Goal: Information Seeking & Learning: Learn about a topic

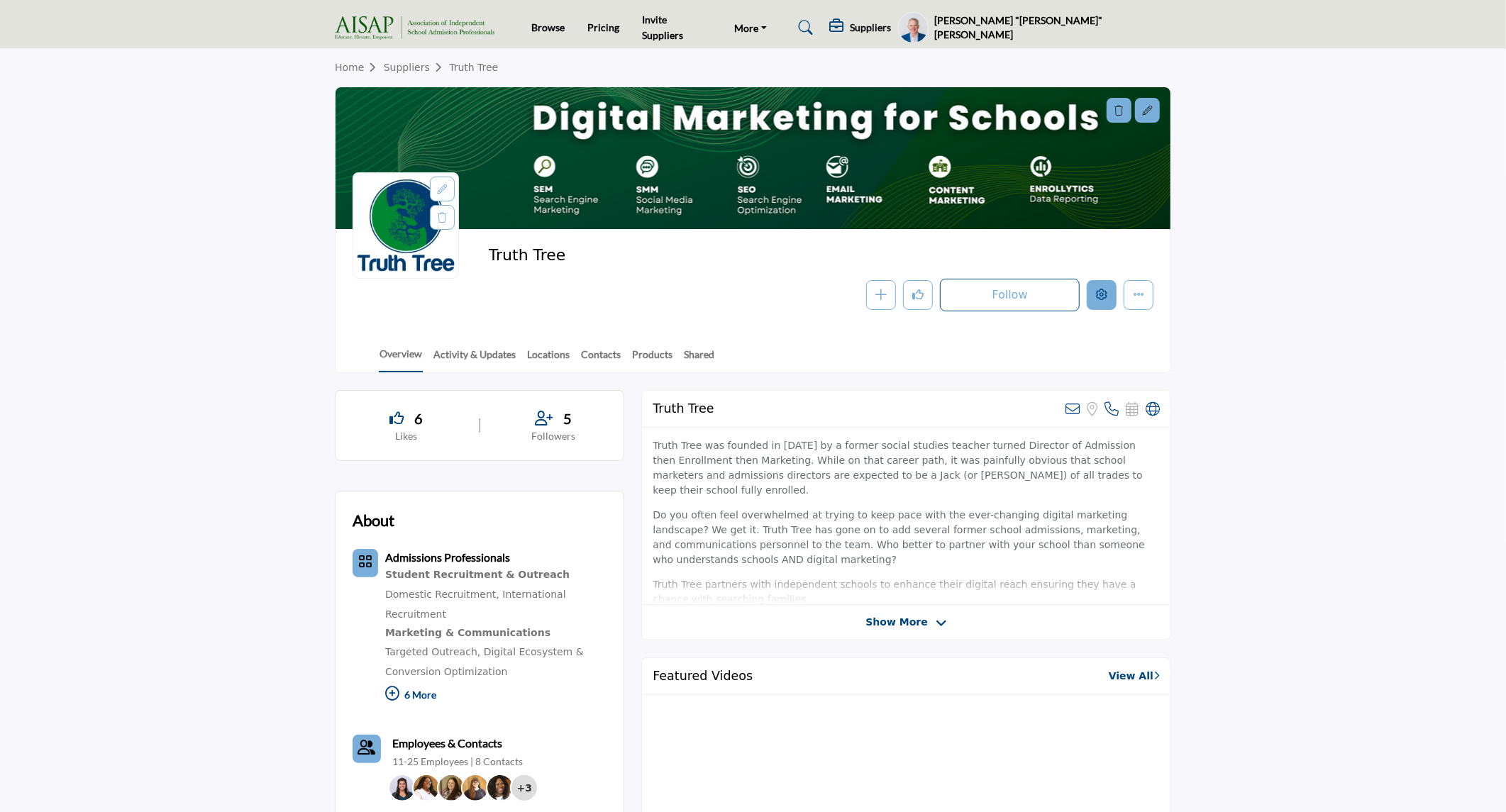
click at [1098, 300] on icon "Edit company" at bounding box center [1101, 294] width 12 height 12
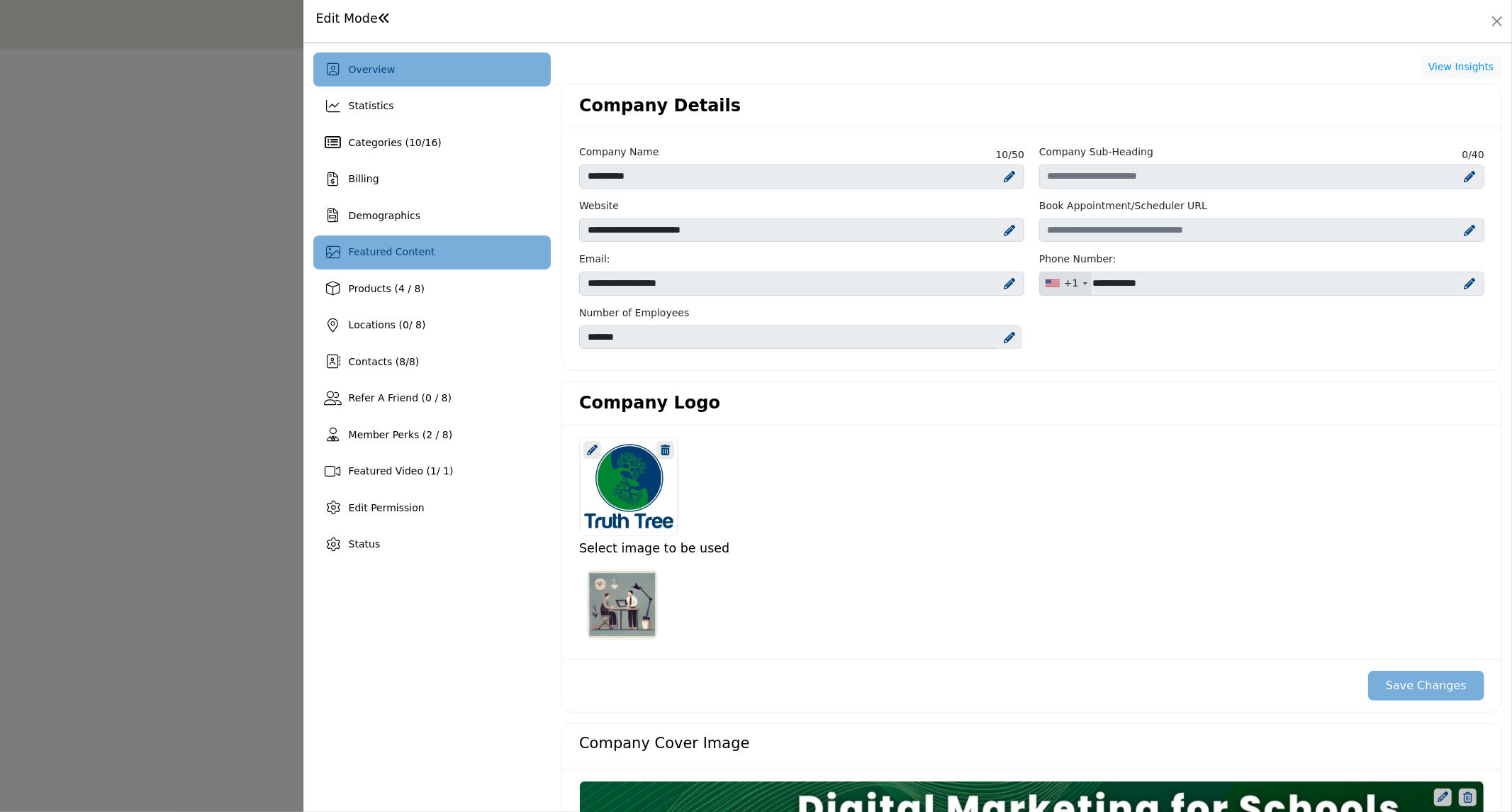
click at [440, 256] on div "Featured Content" at bounding box center [432, 252] width 238 height 34
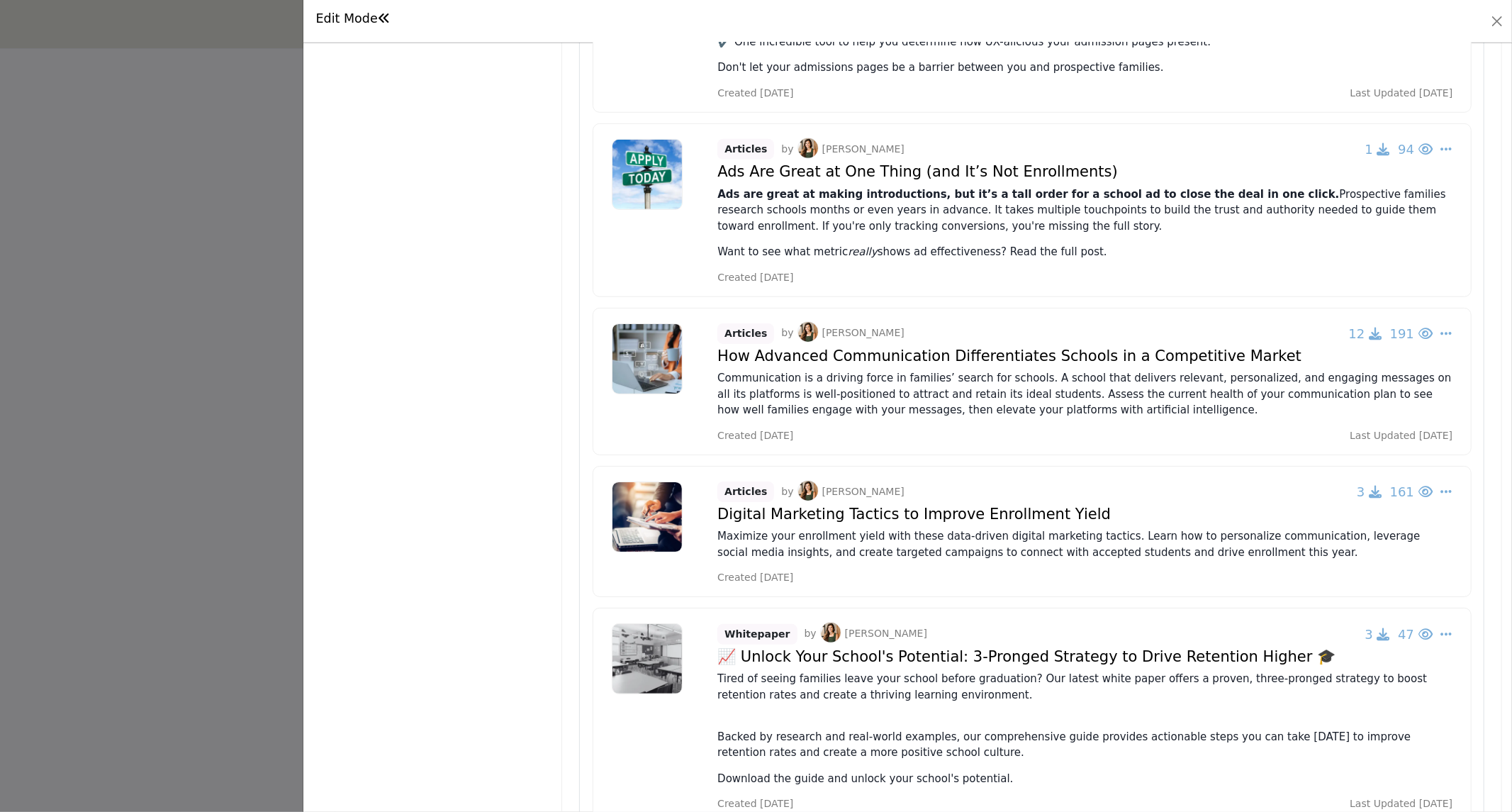
scroll to position [721, 0]
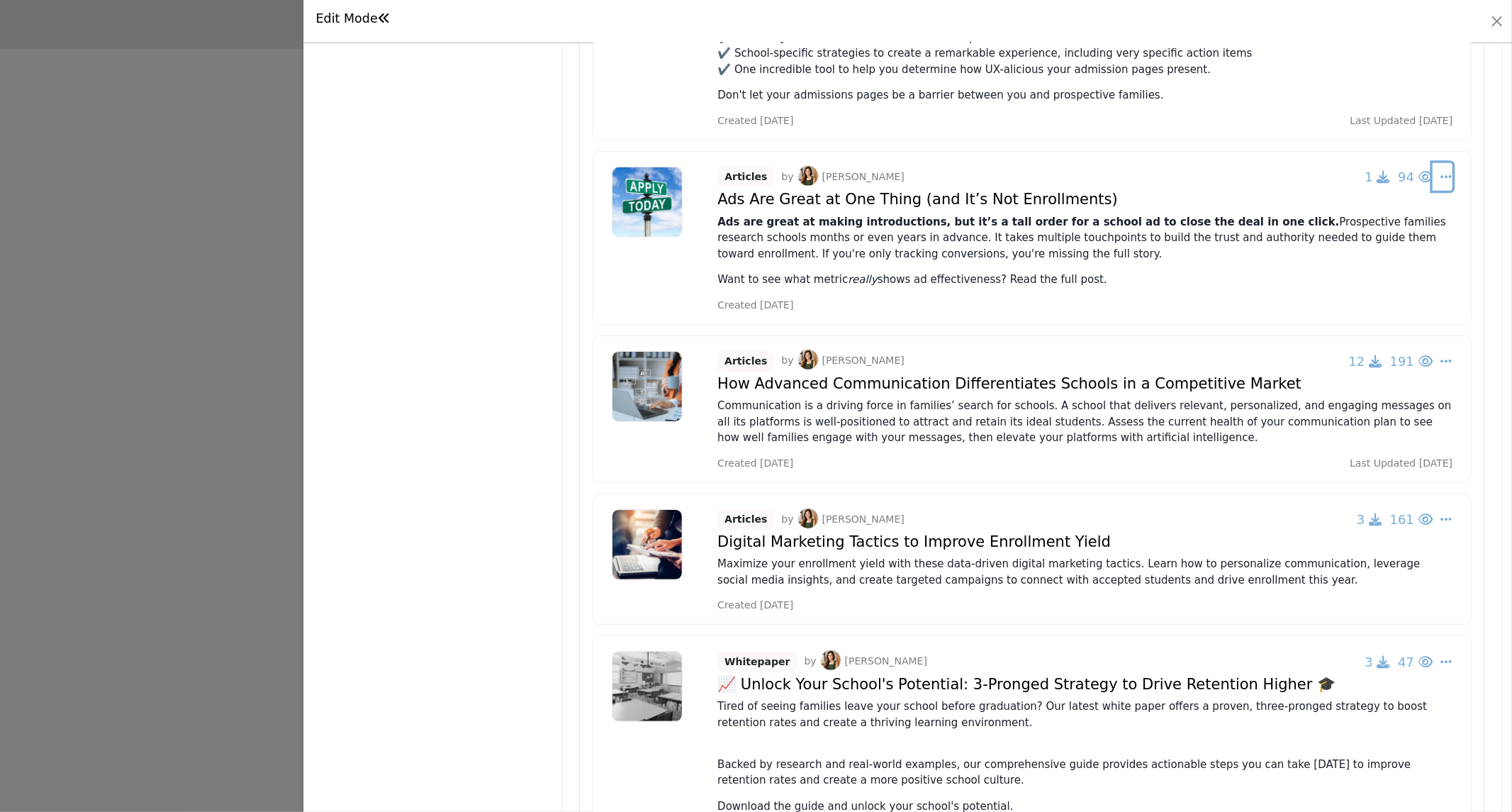
click at [1311, 345] on link "Delete" at bounding box center [1347, 347] width 168 height 25
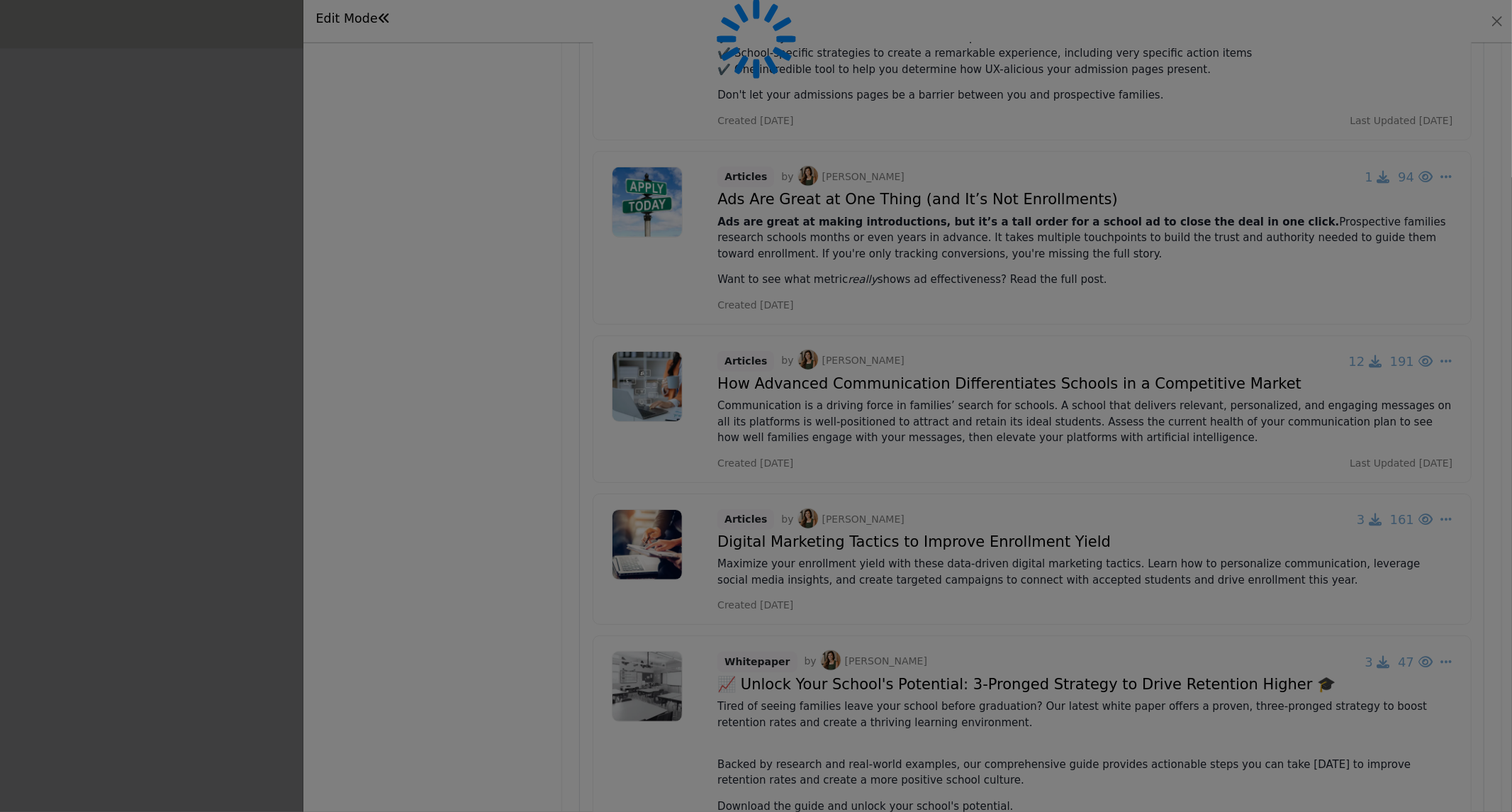
scroll to position [0, 0]
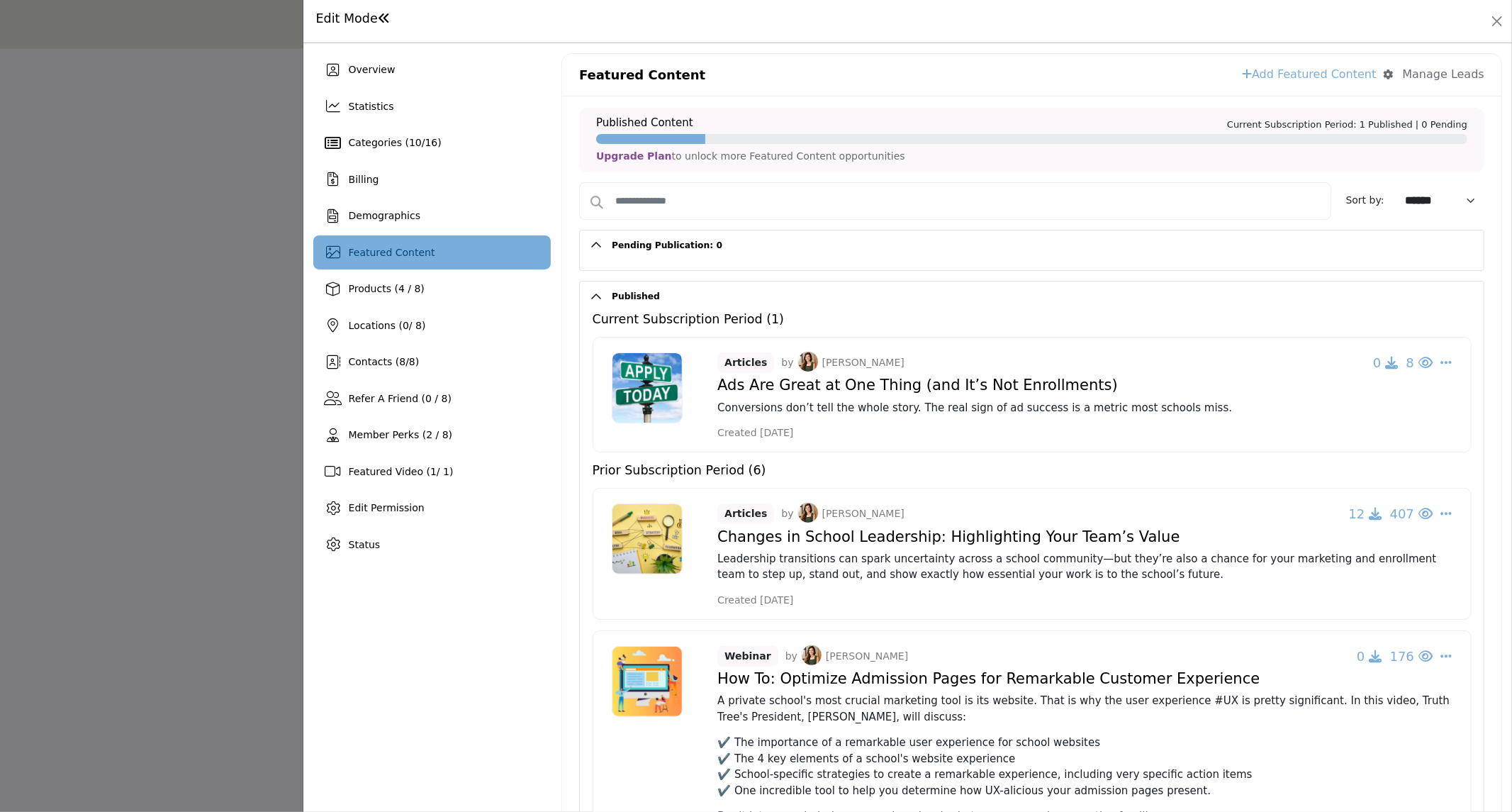
click at [1443, 79] on div "Manage Leads" at bounding box center [1444, 75] width 82 height 17
click at [1131, 75] on div "Featured Content Add Featured Content Manage Leads Manage your Leads Manage who…" at bounding box center [1031, 75] width 940 height 42
click at [238, 202] on div at bounding box center [756, 406] width 1512 height 812
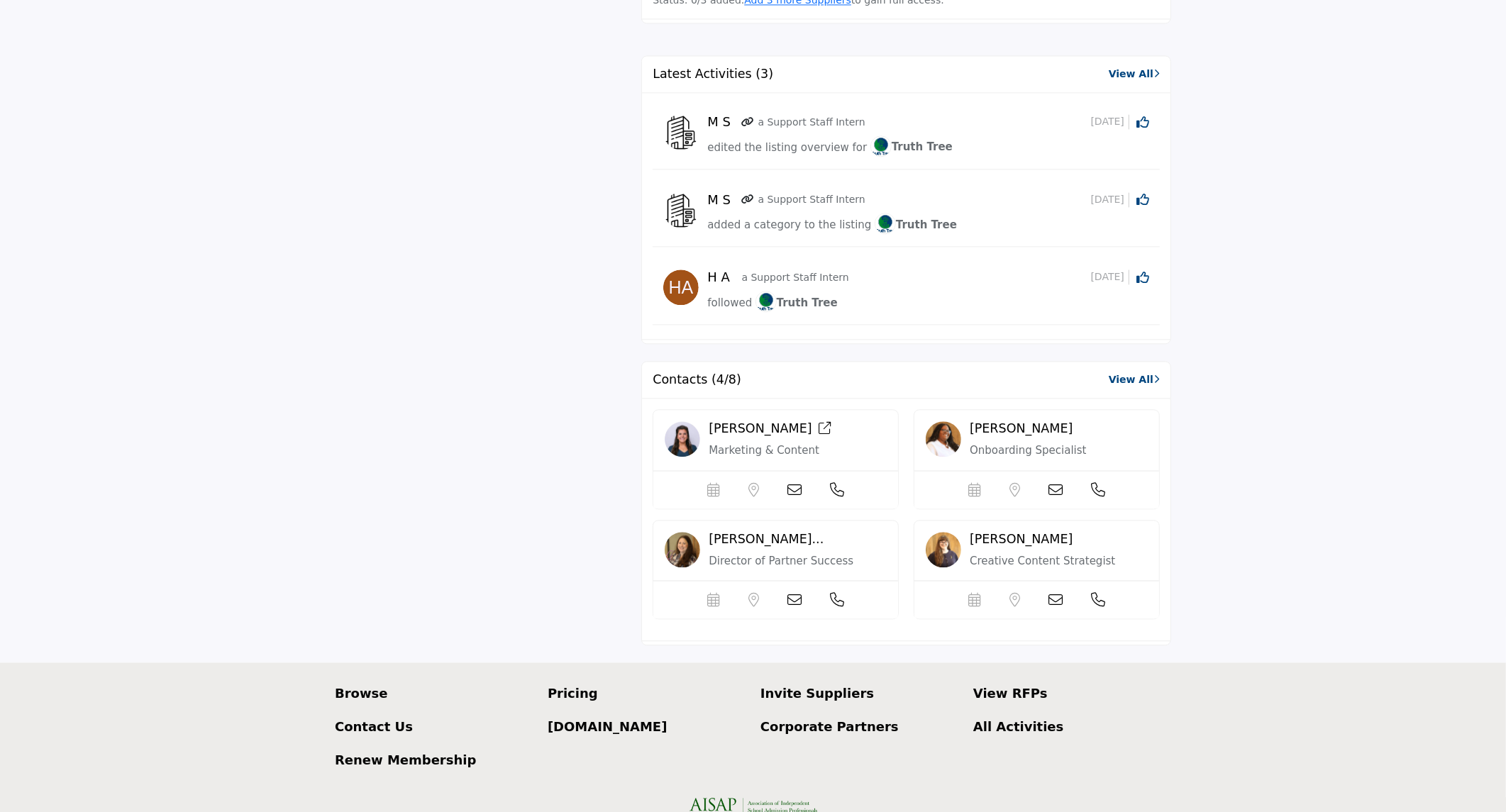
scroll to position [2633, 0]
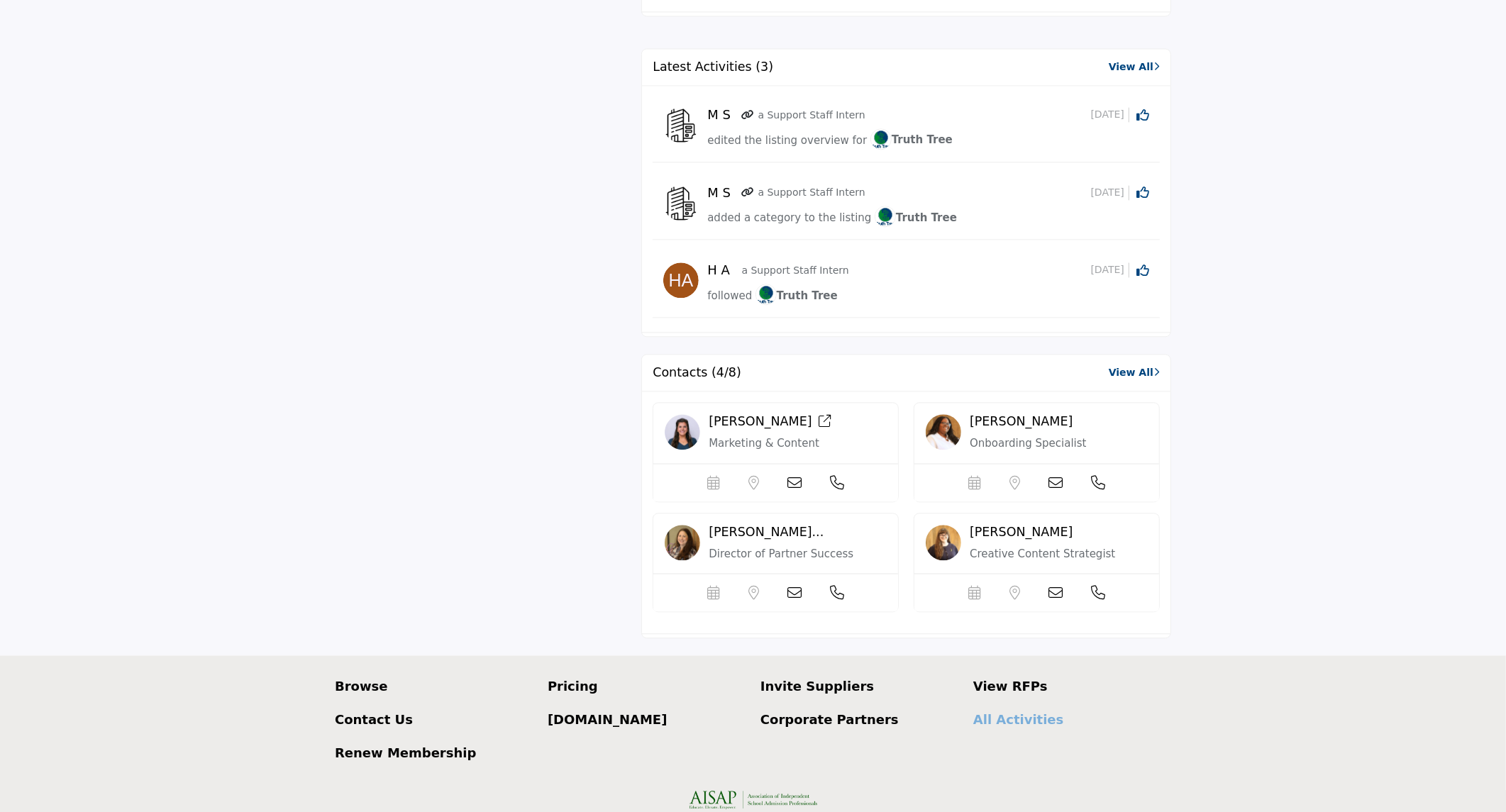
click at [999, 712] on p "All Activities" at bounding box center [1072, 719] width 198 height 19
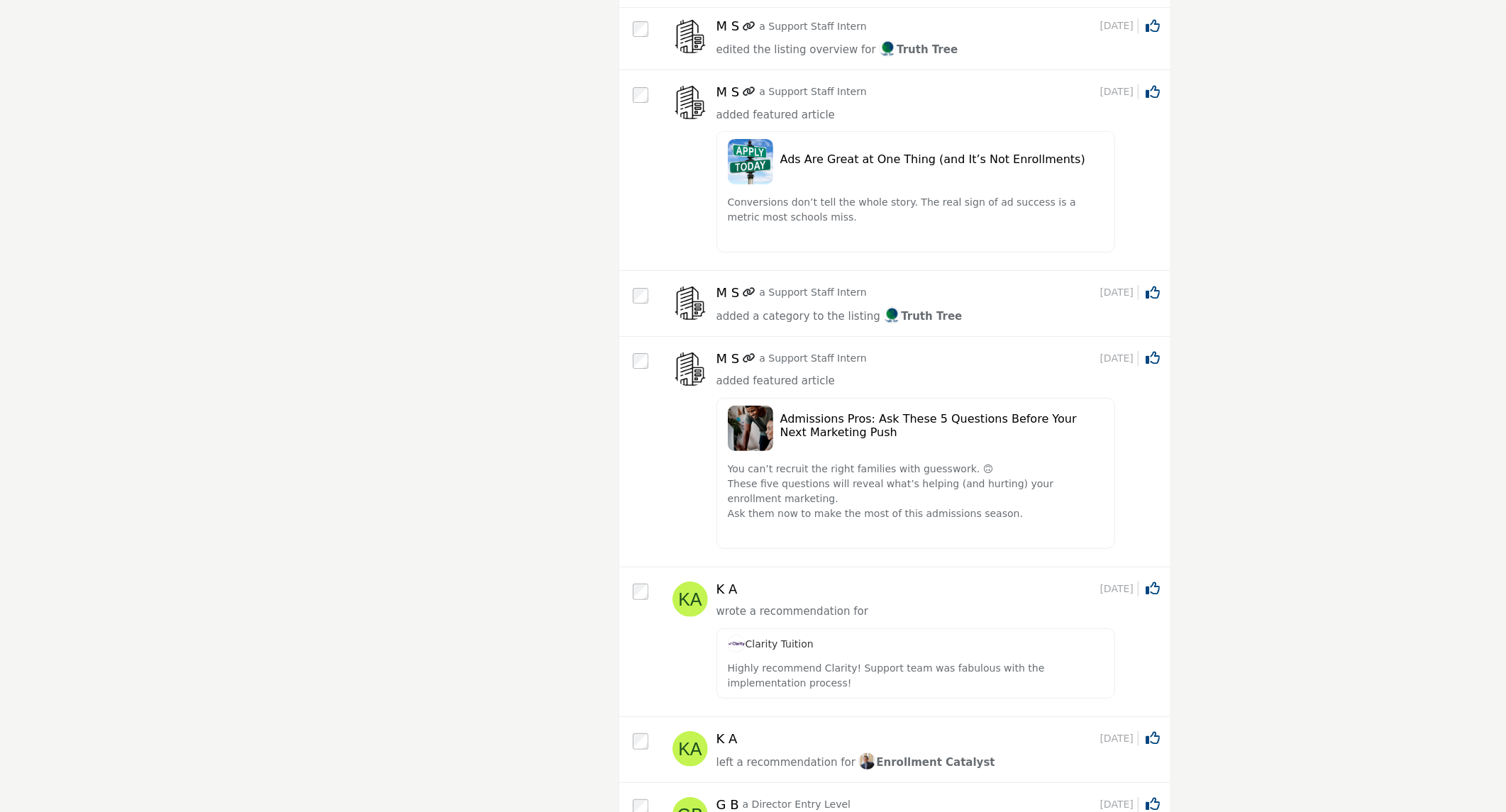
scroll to position [157, 0]
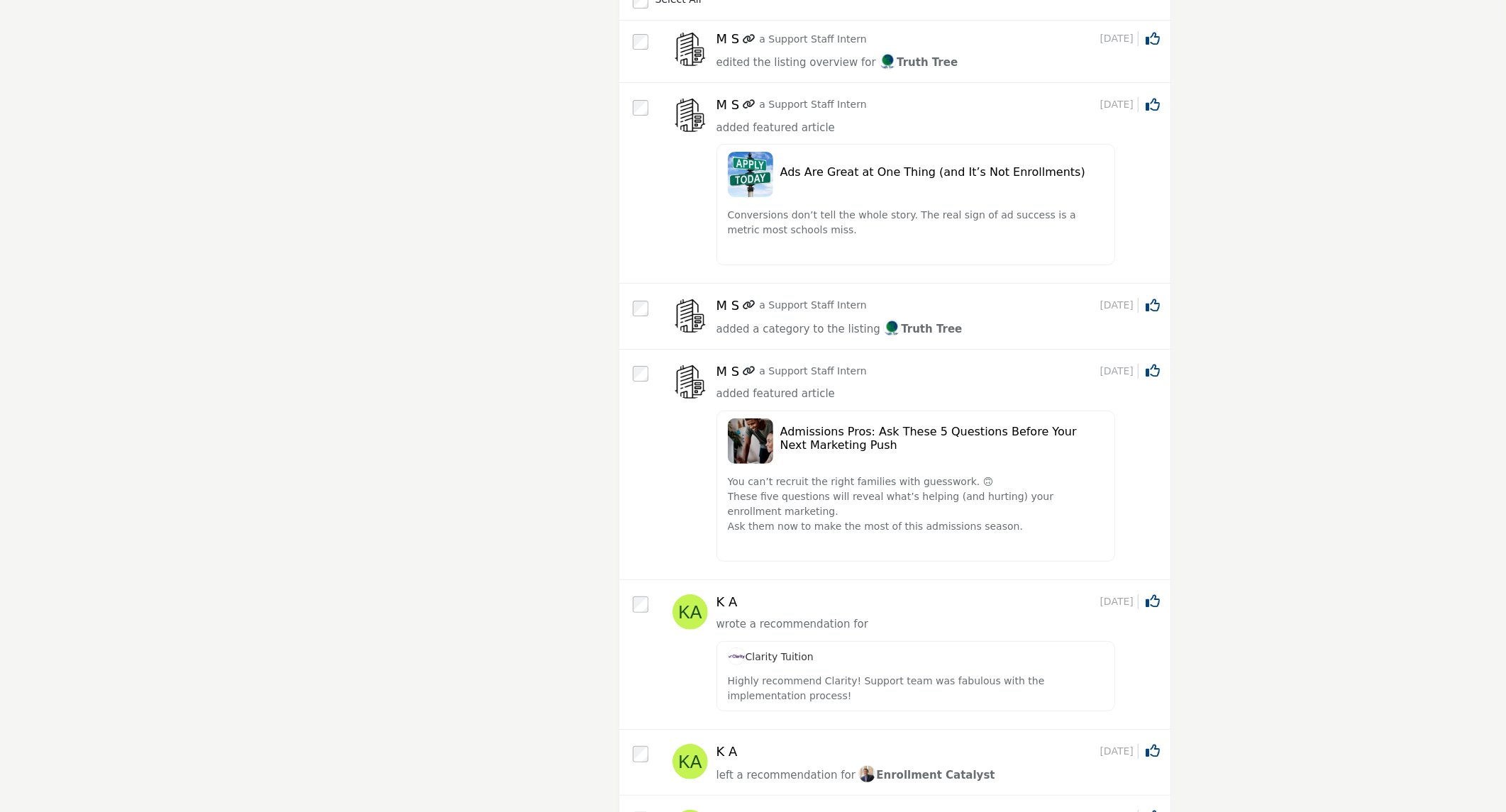
click at [809, 443] on h5 "Admissions Pros: Ask These 5 Questions Before Your Next Marketing Push" at bounding box center [942, 438] width 324 height 27
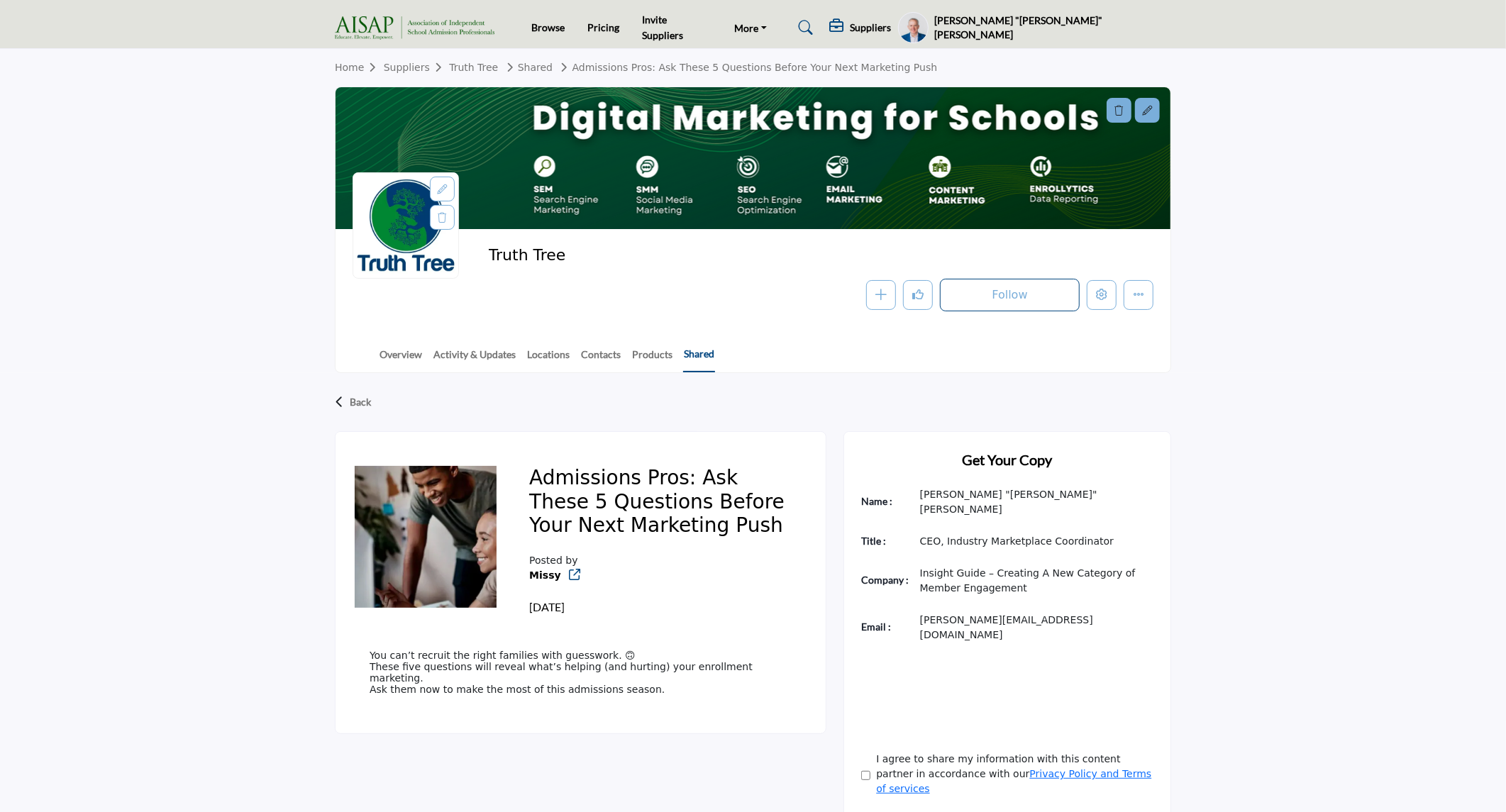
click at [698, 349] on link "Shared" at bounding box center [698, 359] width 32 height 26
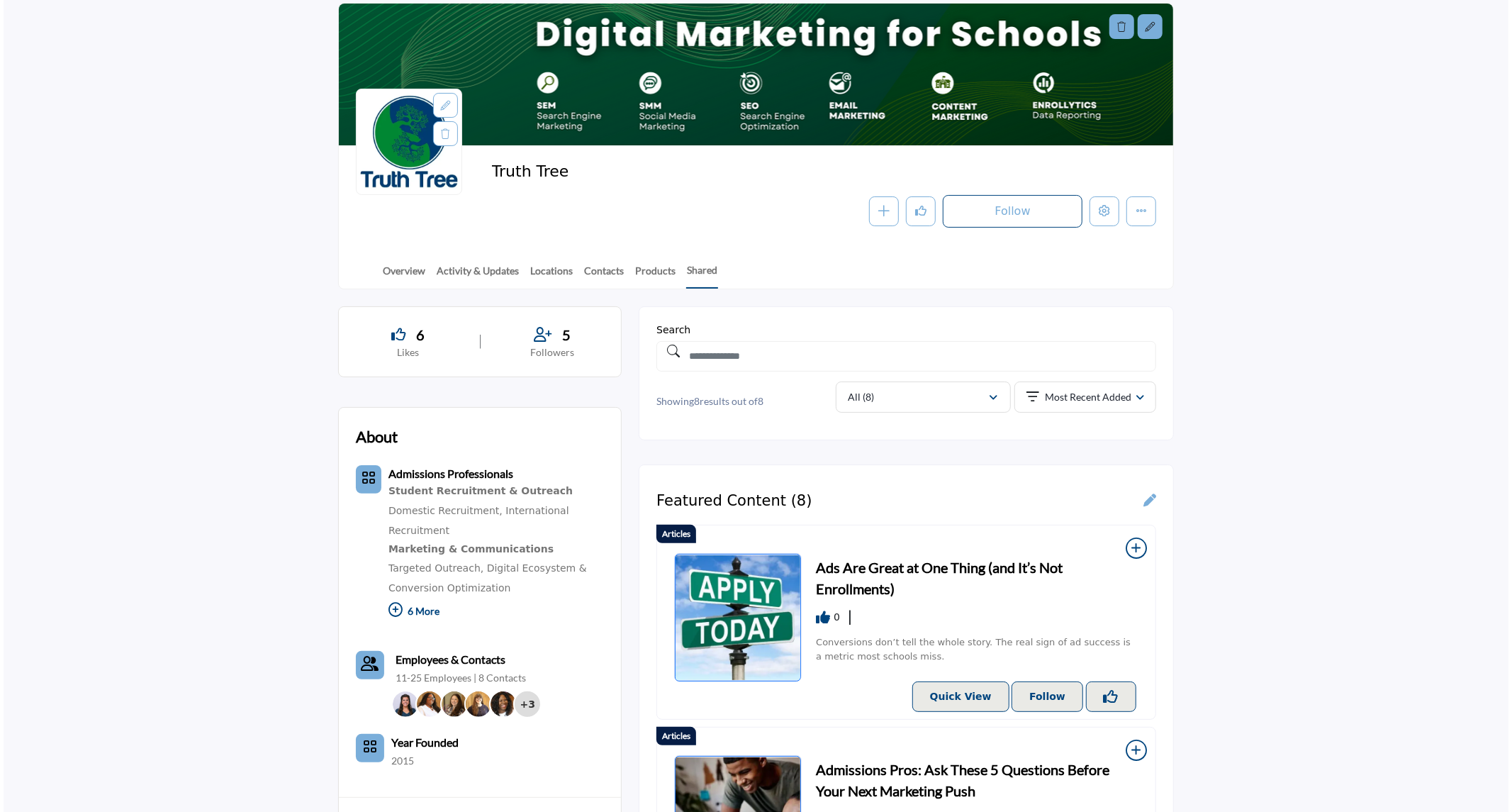
scroll to position [34, 0]
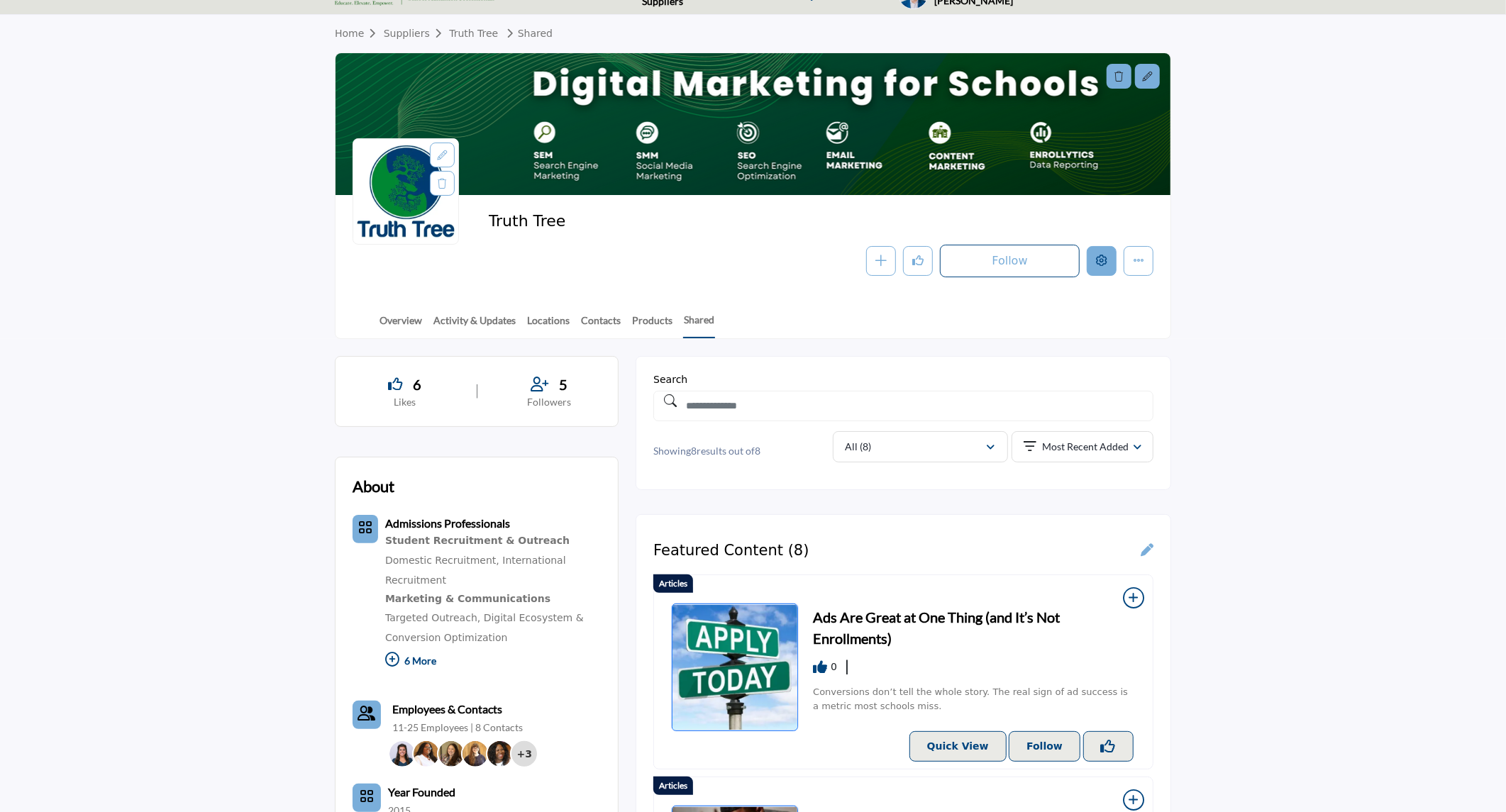
click at [1099, 265] on icon "Edit company" at bounding box center [1101, 260] width 12 height 12
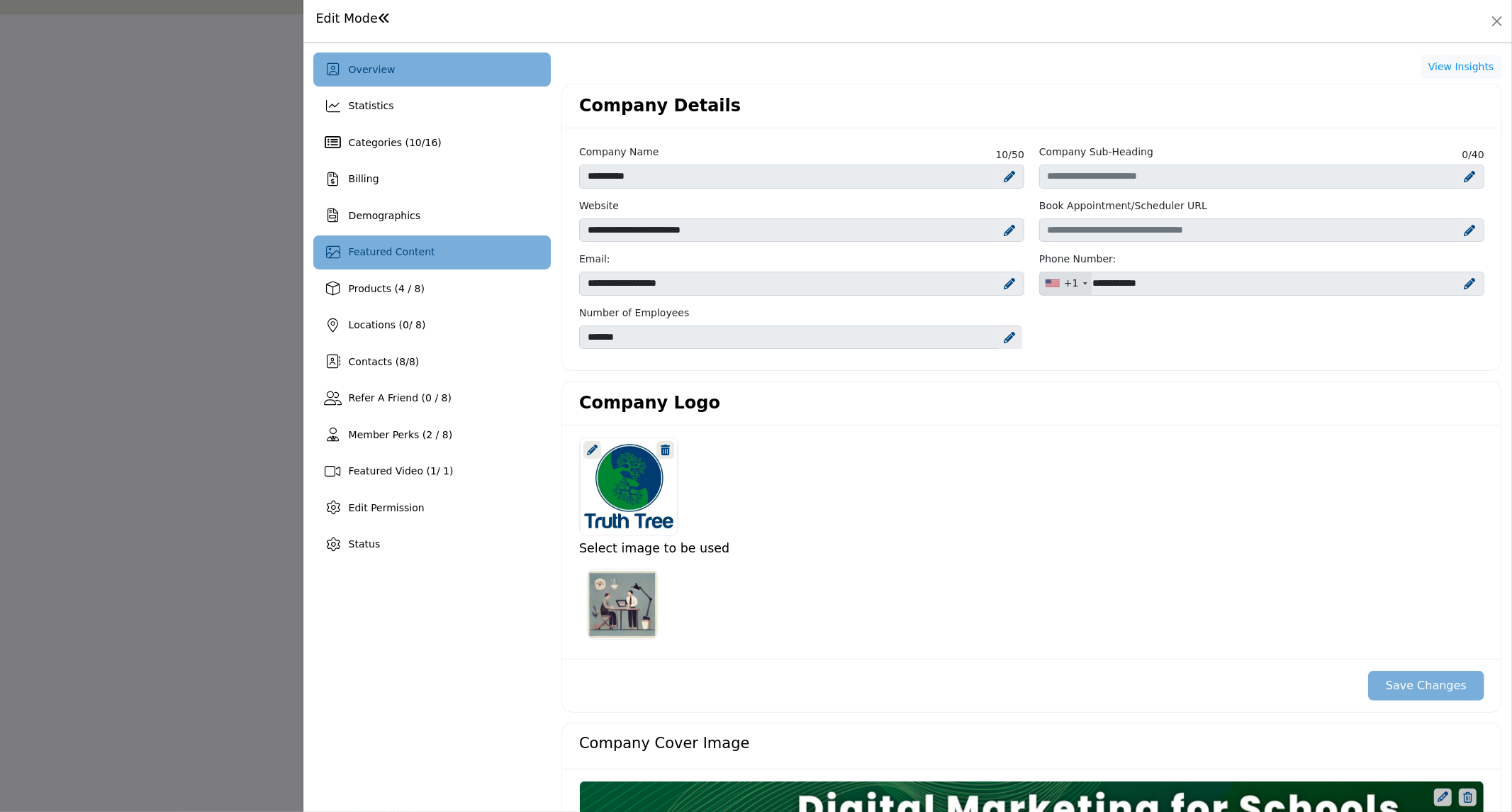
click at [436, 250] on div "Featured Content" at bounding box center [432, 252] width 238 height 34
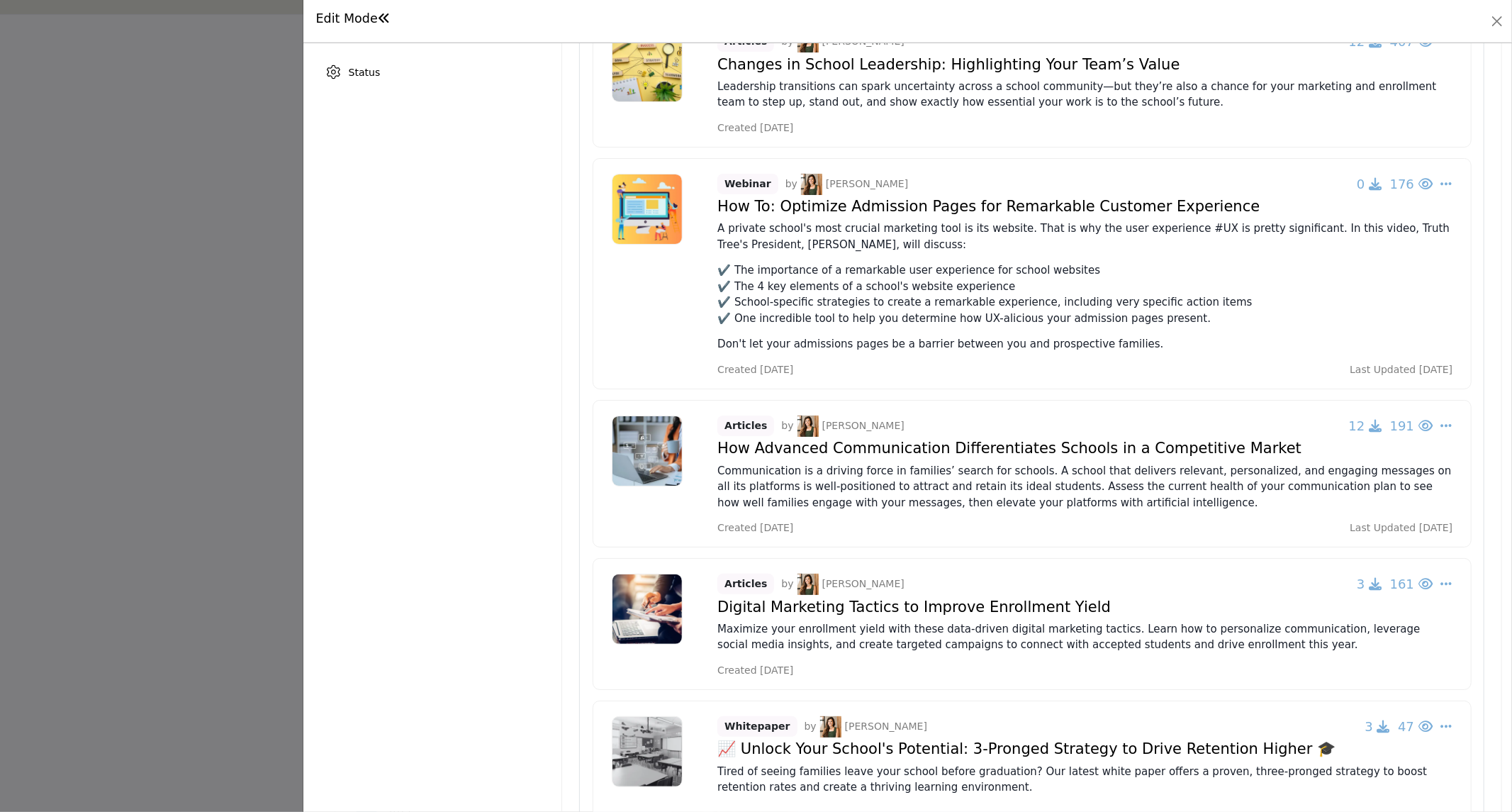
scroll to position [393, 0]
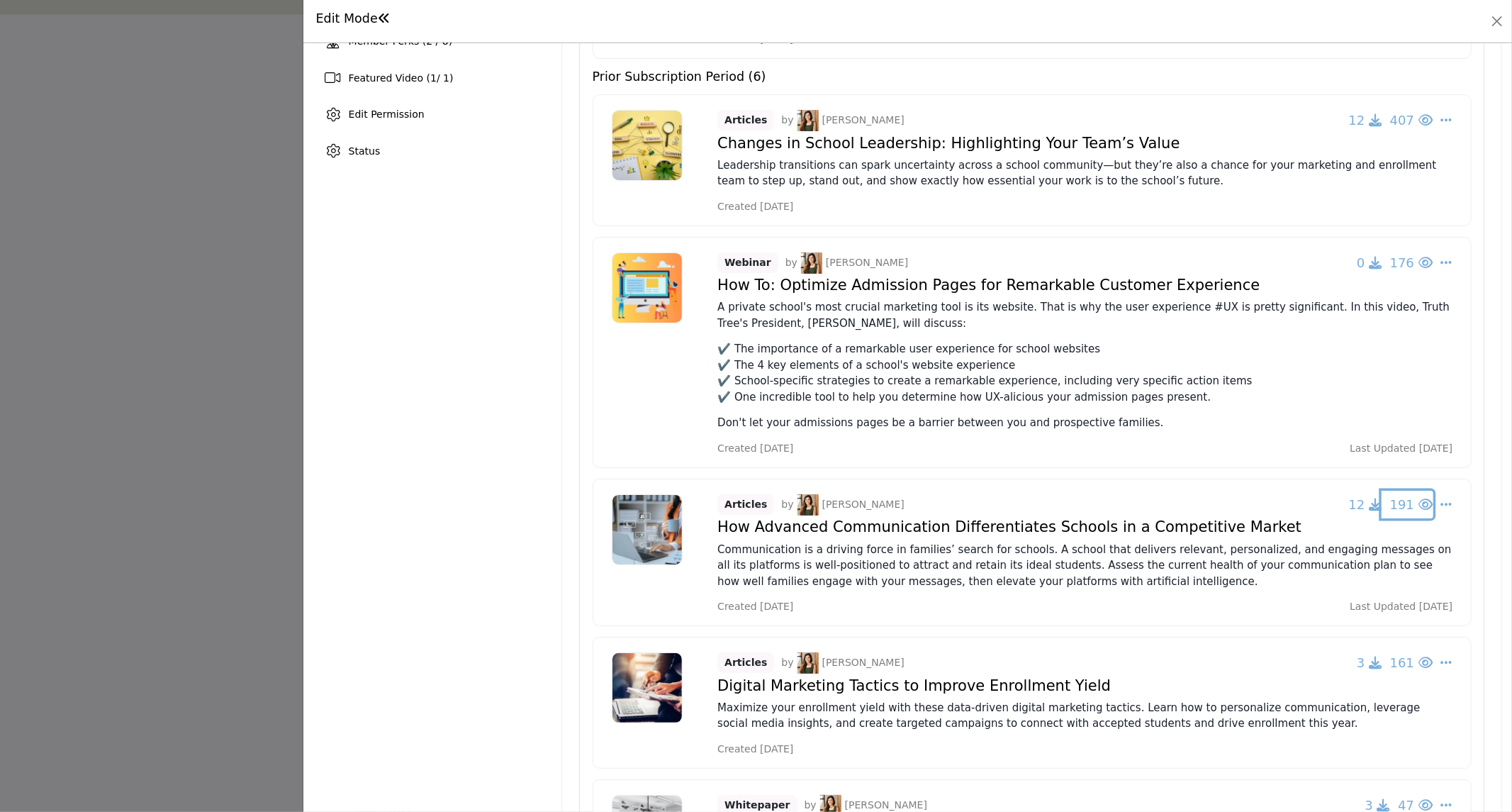
click at [1397, 128] on span "191" at bounding box center [1401, 119] width 24 height 15
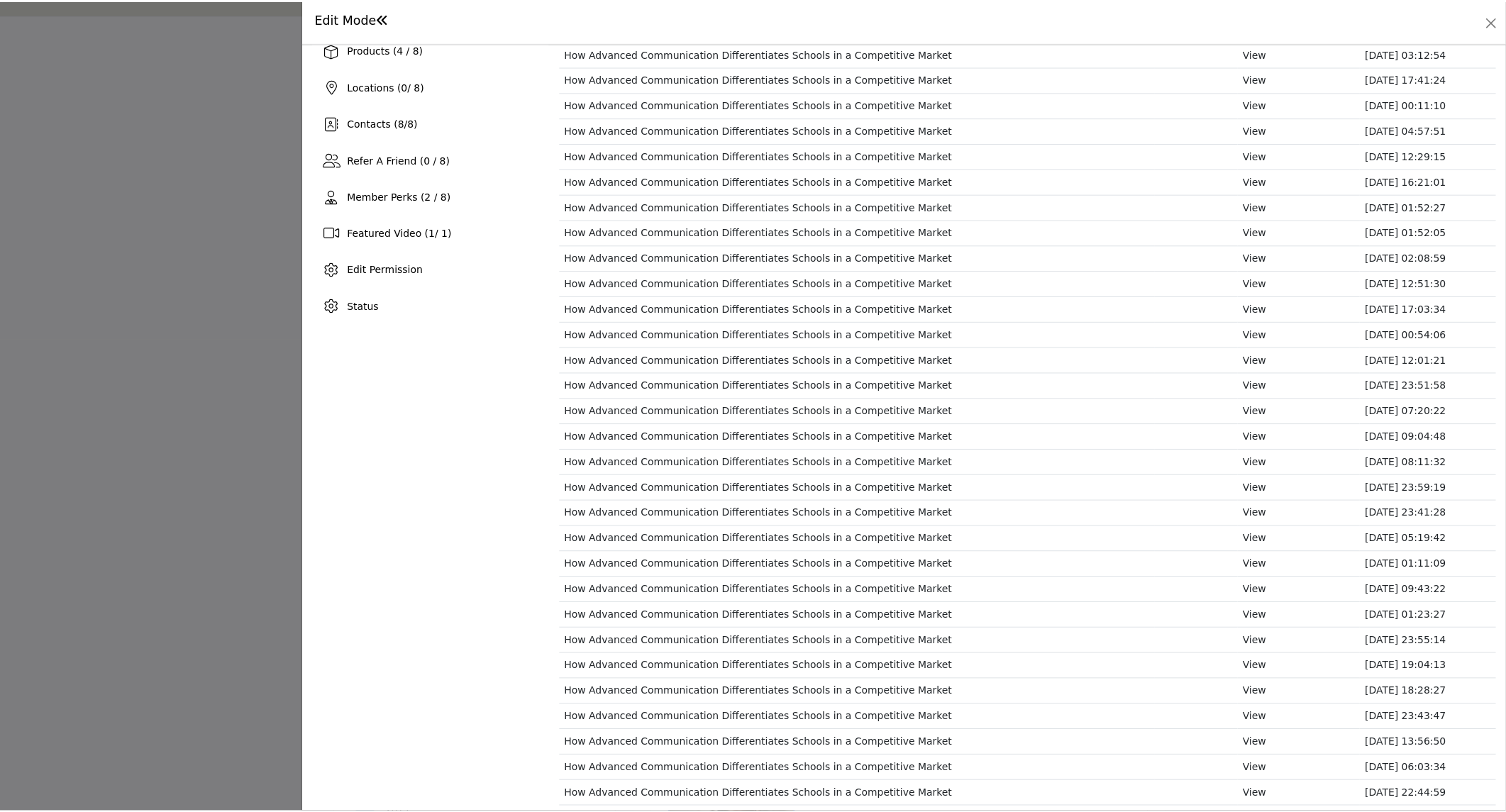
scroll to position [0, 0]
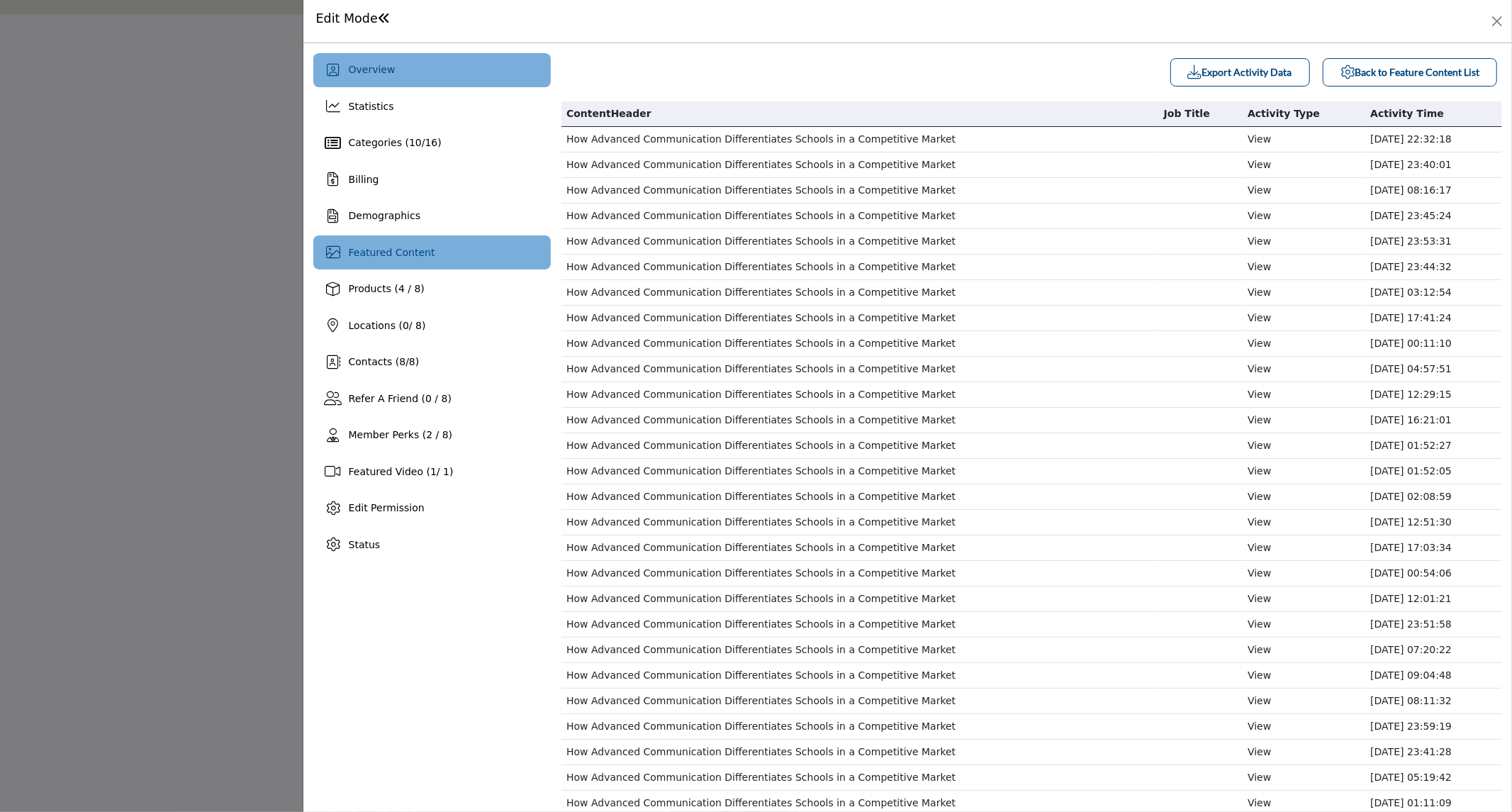
click at [387, 72] on span "Overview" at bounding box center [372, 69] width 47 height 12
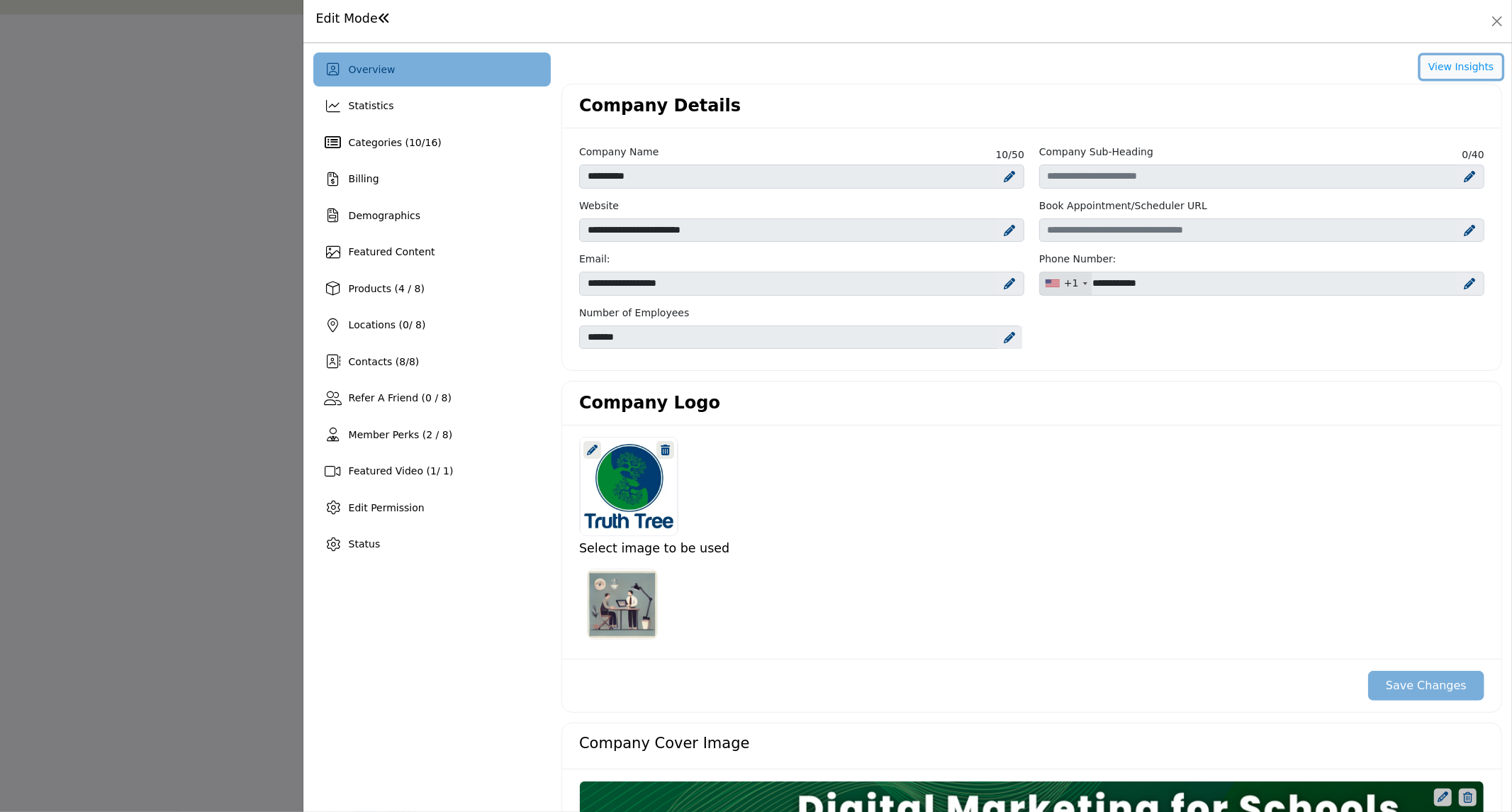
click at [1437, 67] on button "View Insights" at bounding box center [1461, 67] width 82 height 24
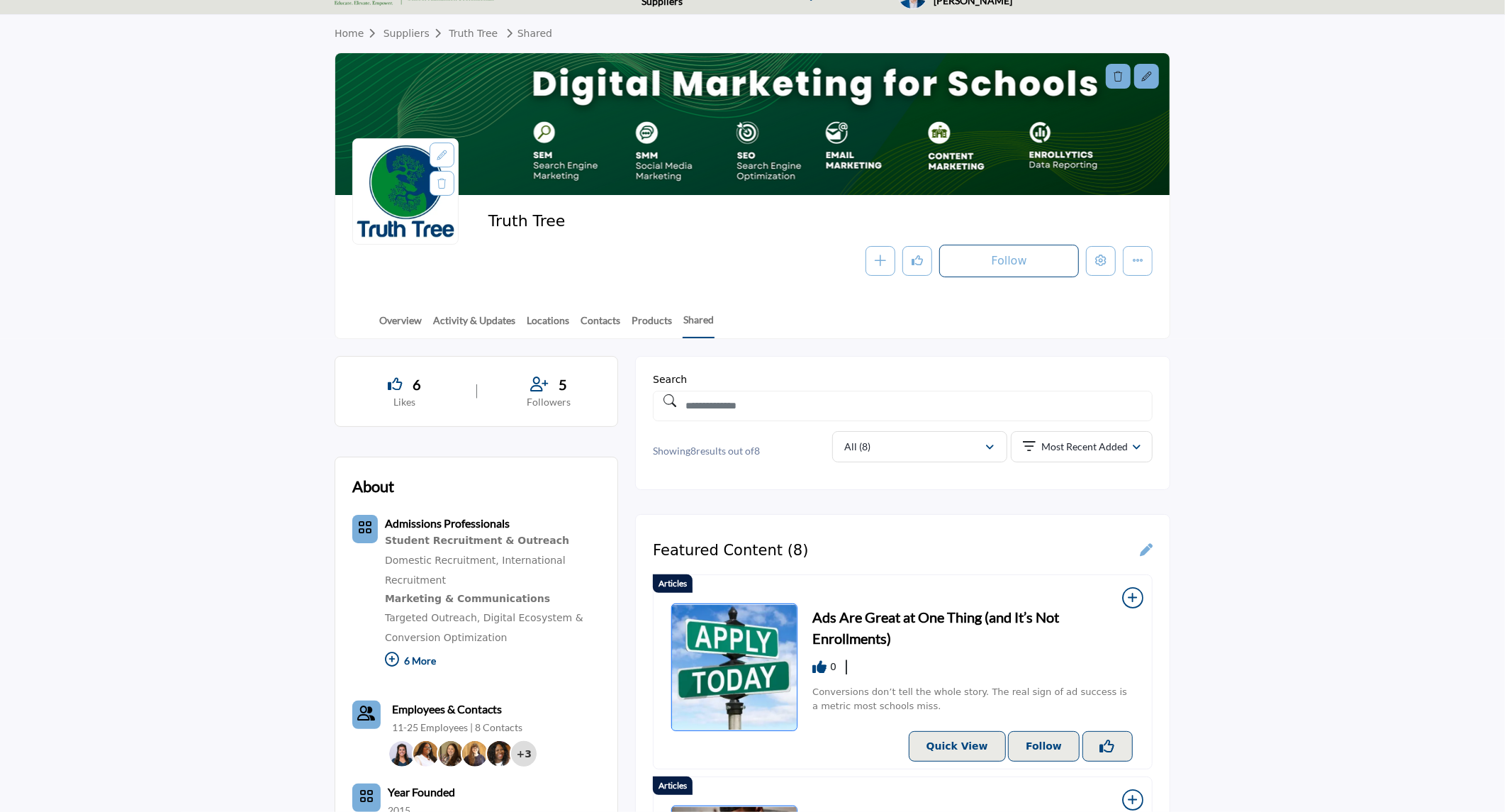
click at [197, 230] on div at bounding box center [756, 406] width 1512 height 812
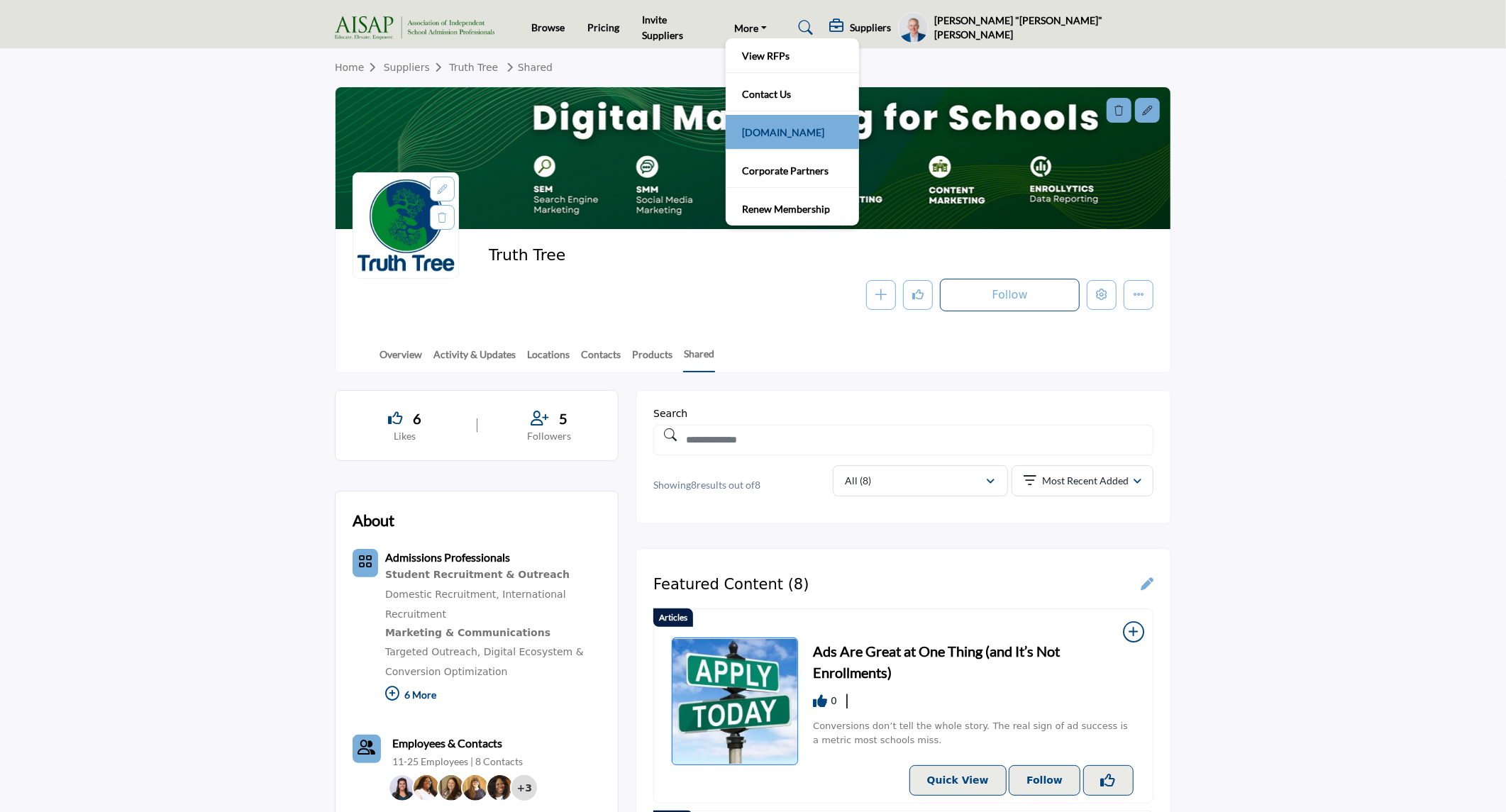
click at [771, 131] on link "[DOMAIN_NAME]" at bounding box center [792, 132] width 119 height 20
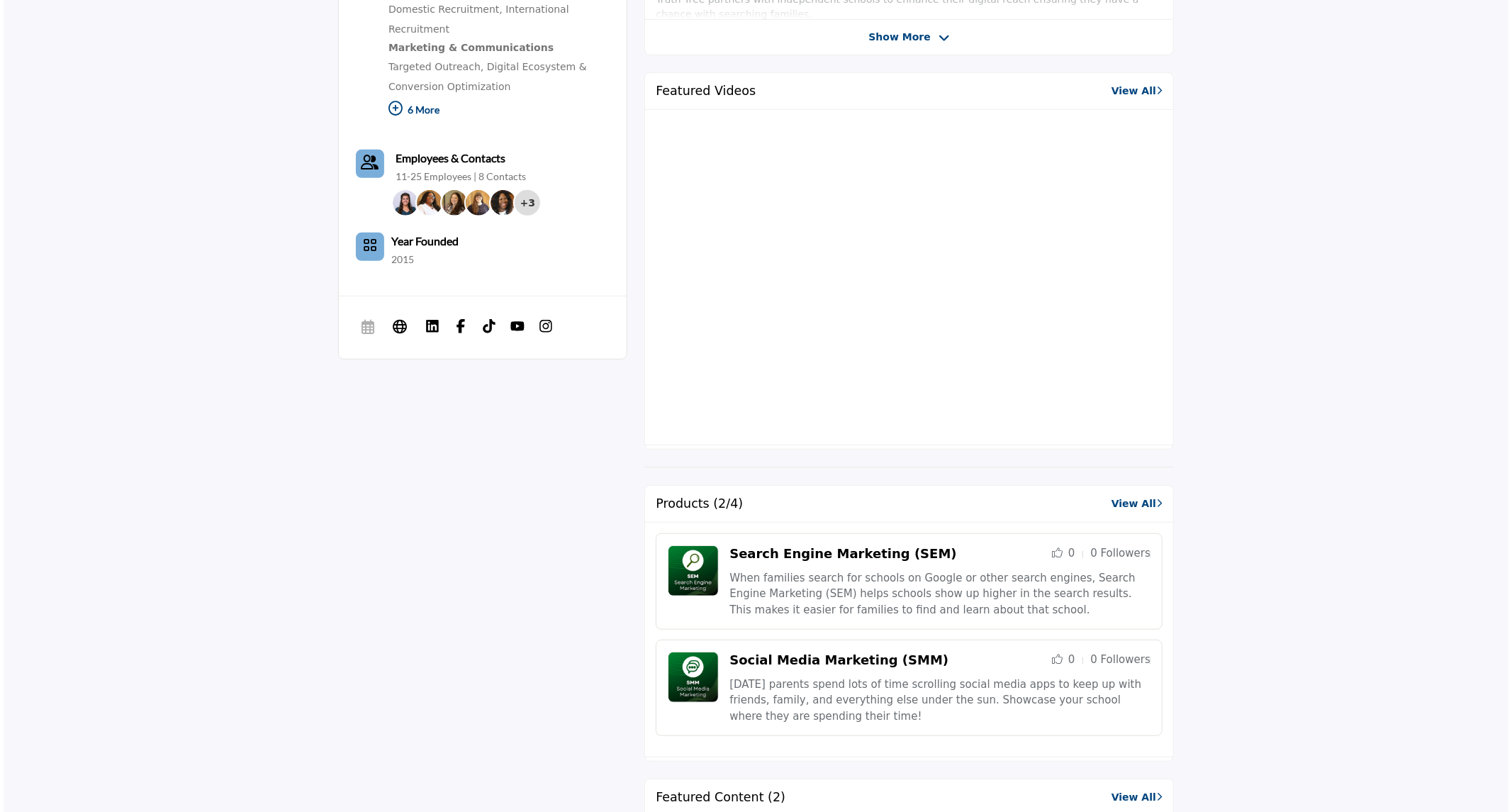
scroll to position [33, 0]
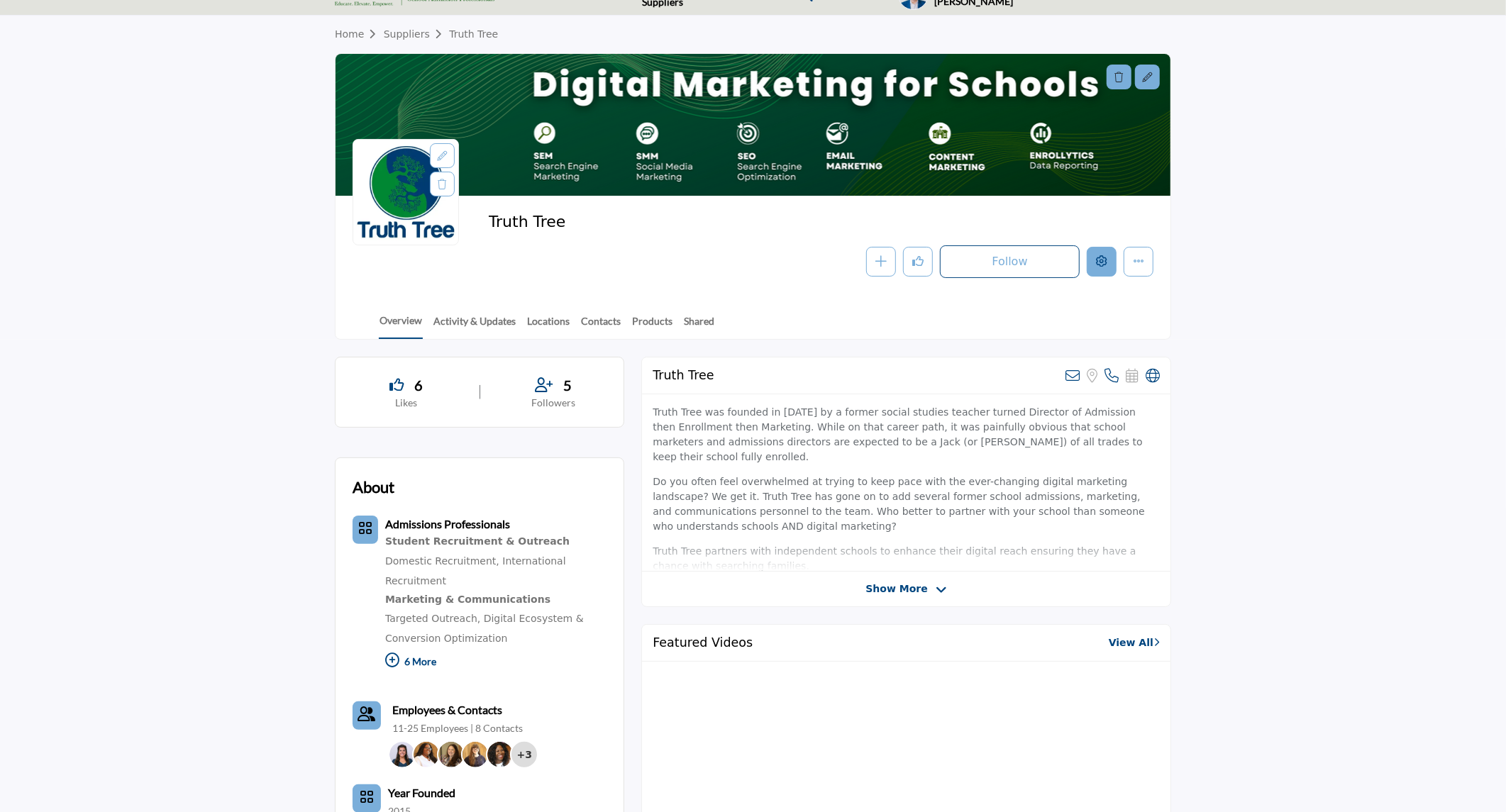
click at [1104, 262] on icon "Edit company" at bounding box center [1101, 261] width 12 height 12
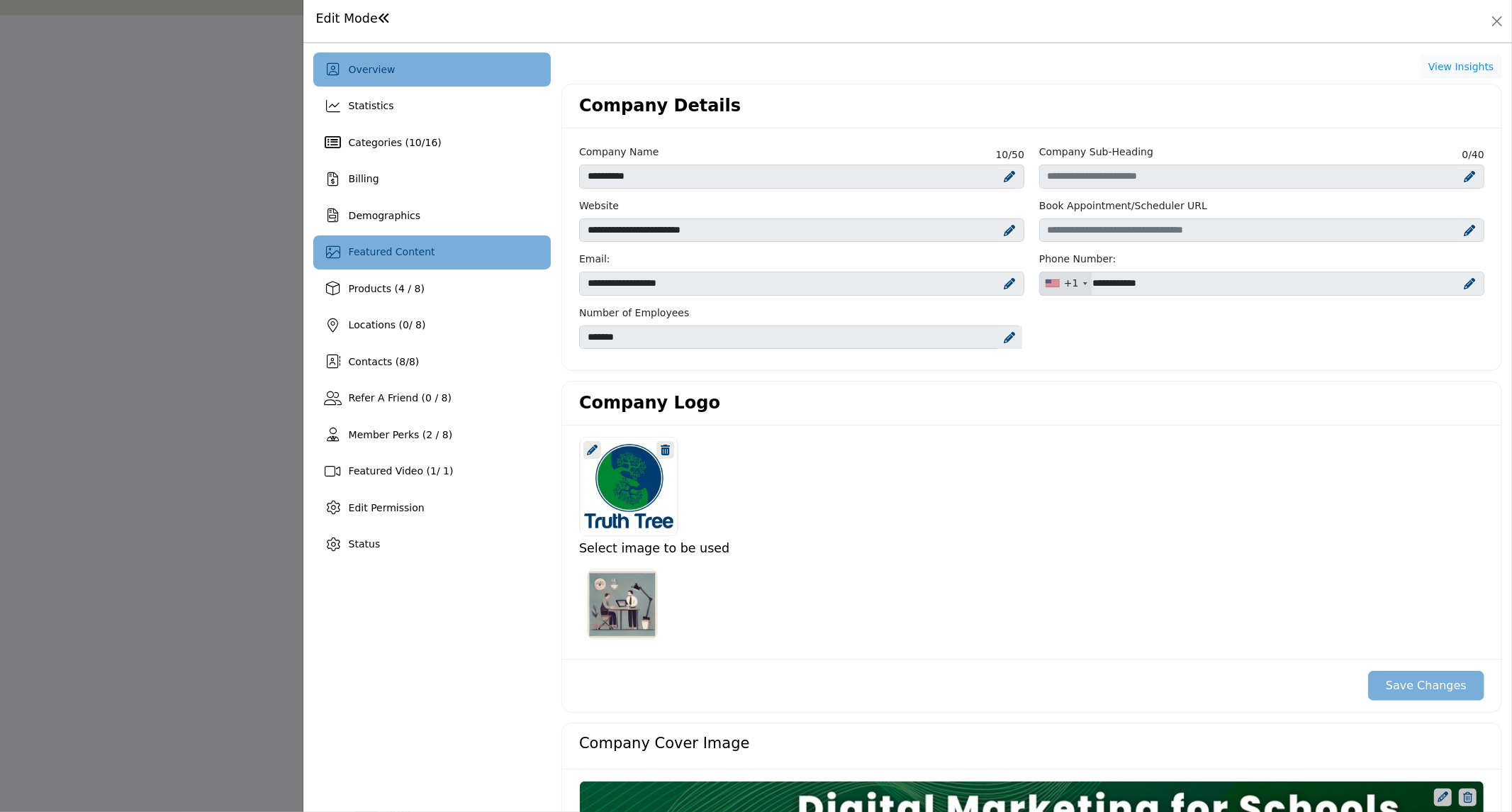
click at [438, 260] on div "Featured Content" at bounding box center [432, 252] width 238 height 34
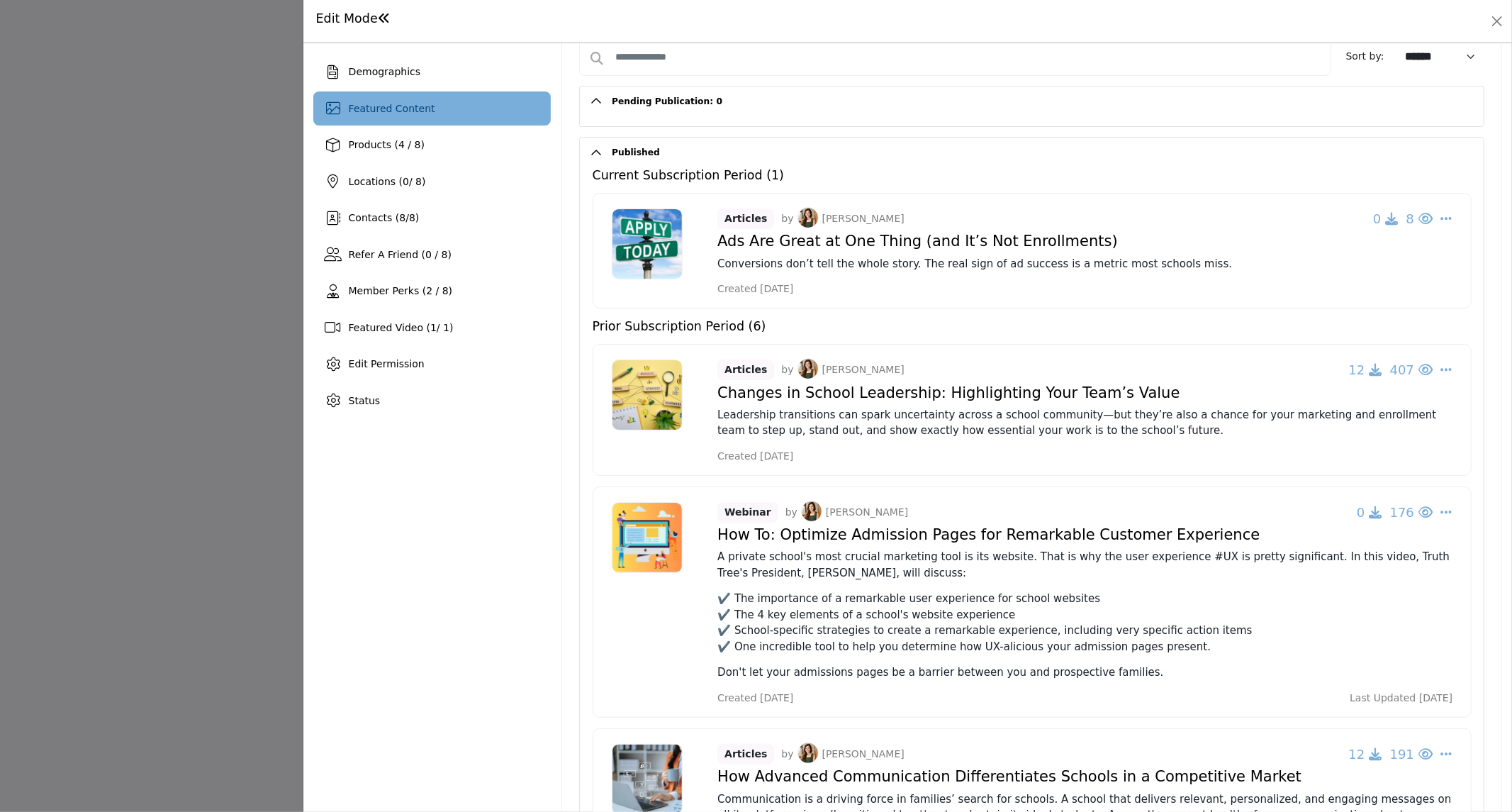
scroll to position [143, 0]
click at [406, 61] on div "Demographics" at bounding box center [432, 73] width 238 height 34
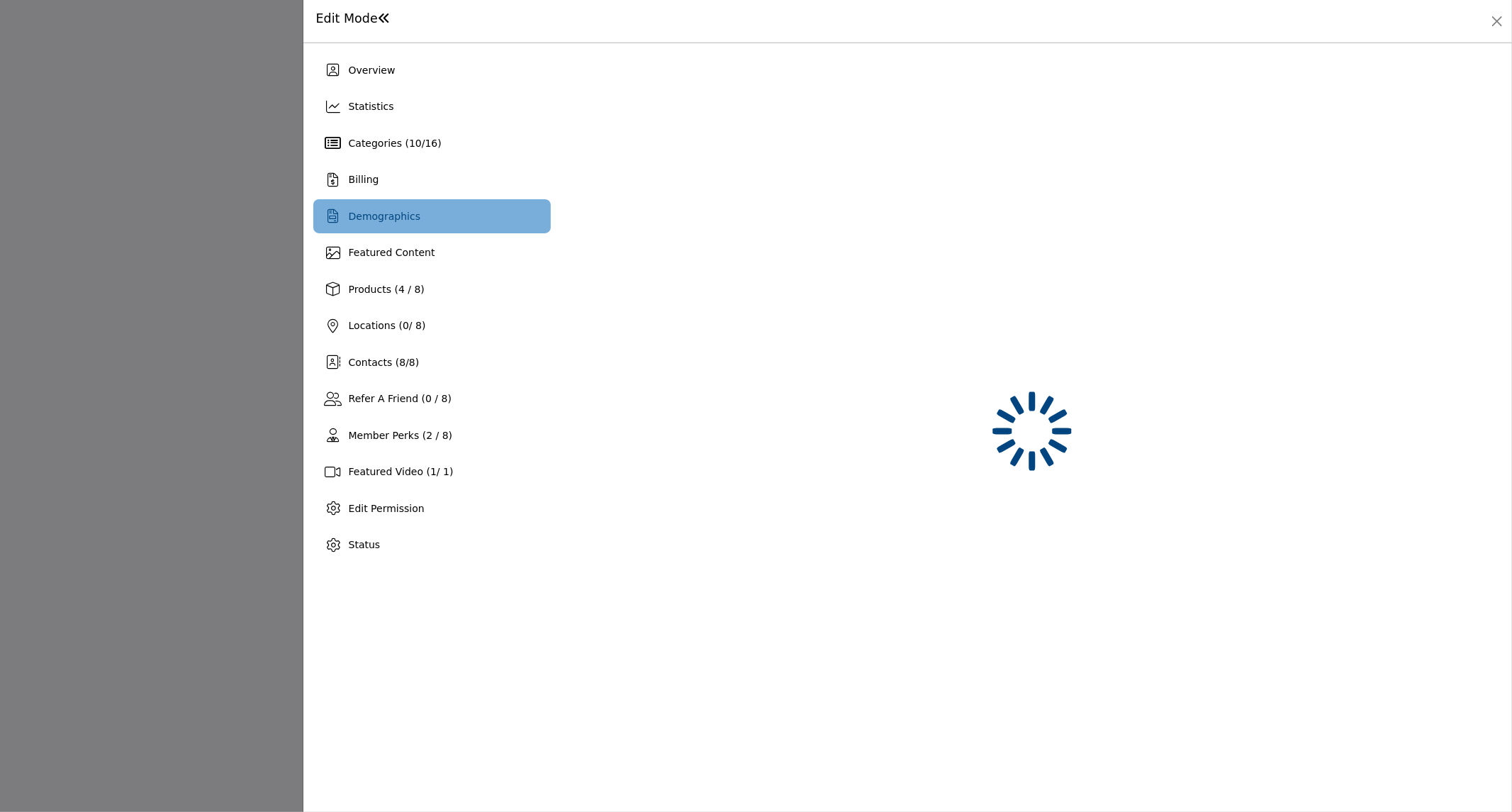
scroll to position [2080, 0]
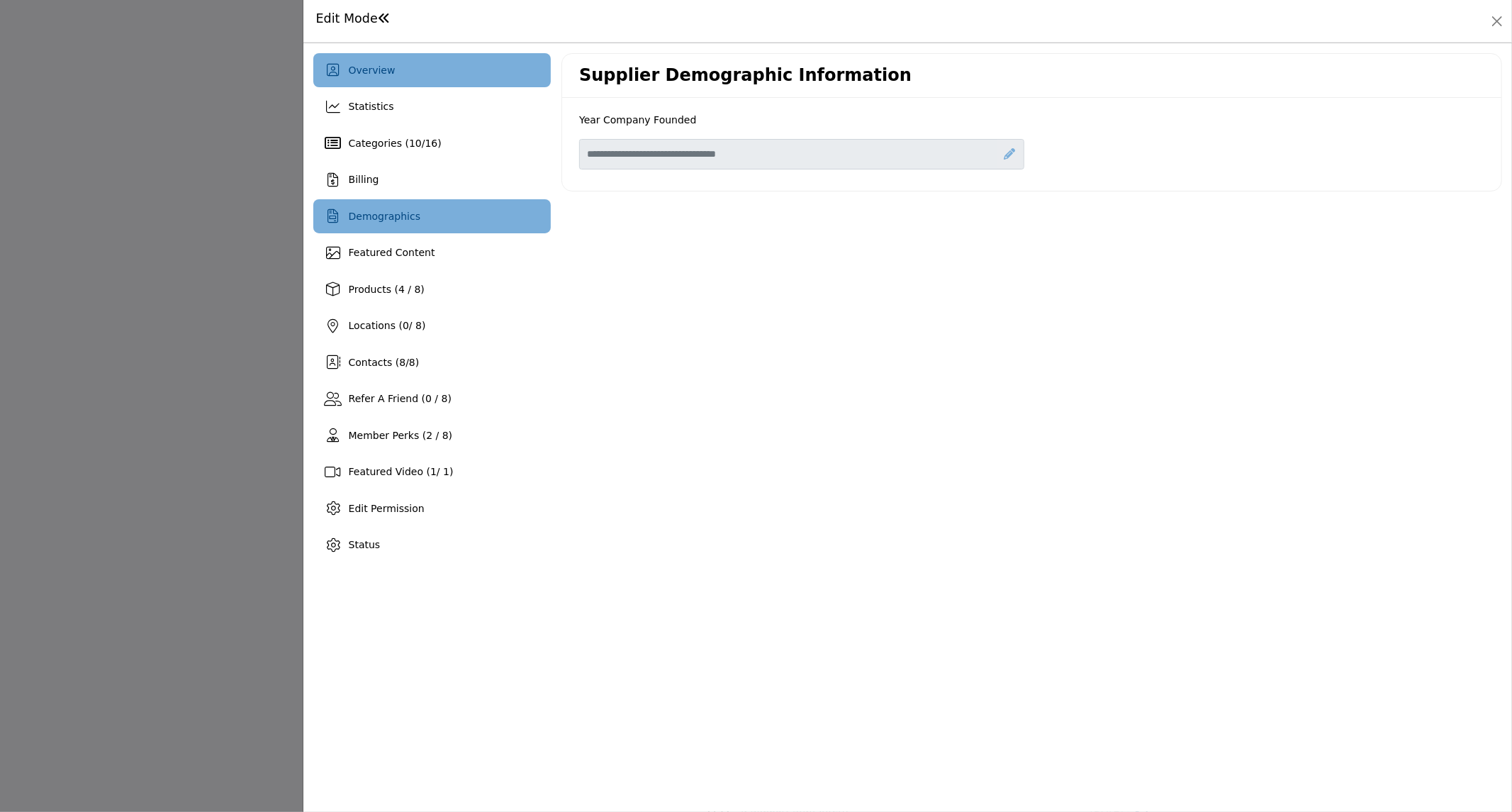
click at [417, 64] on div "Overview" at bounding box center [432, 70] width 238 height 34
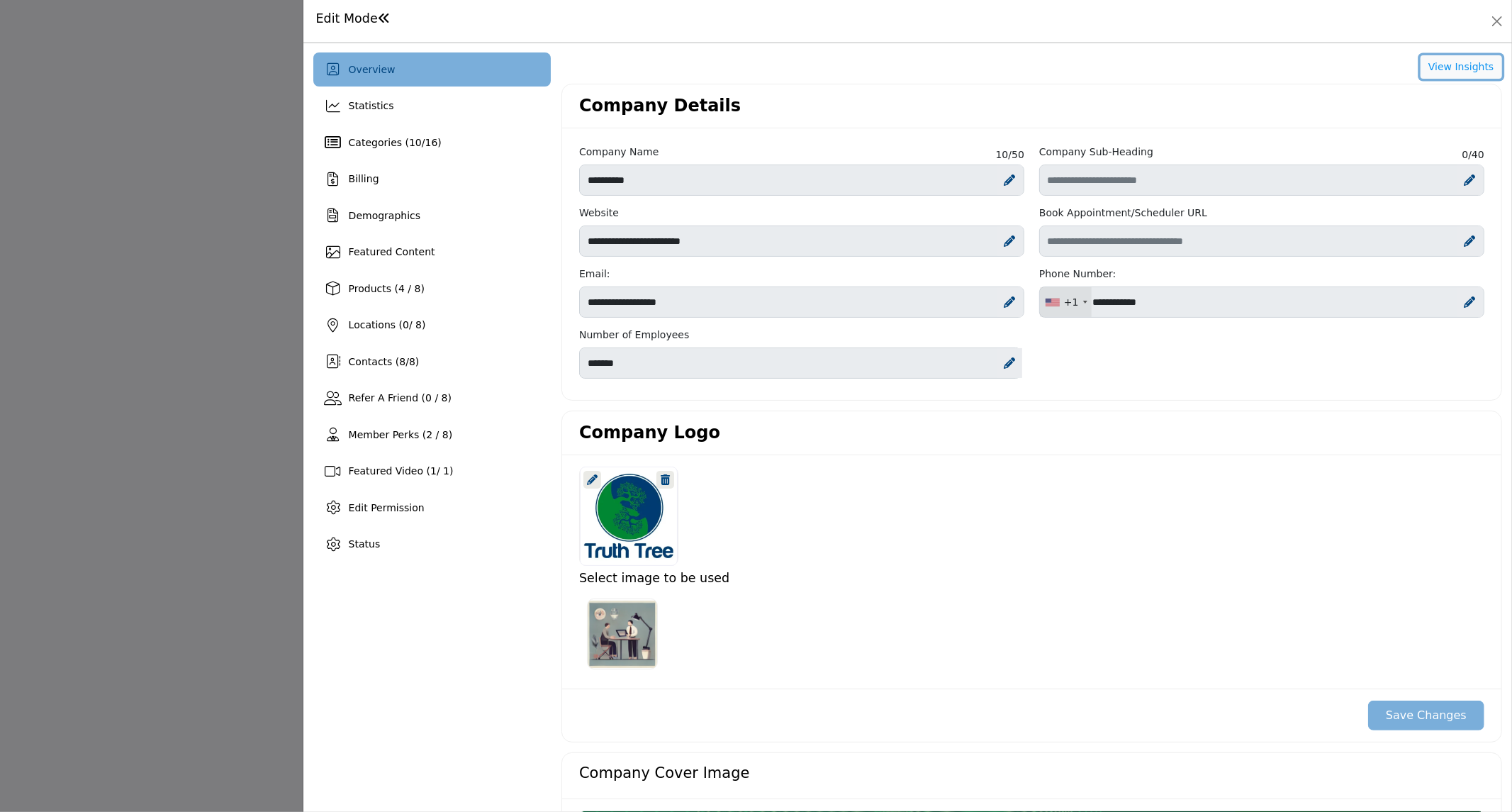
drag, startPoint x: 1454, startPoint y: 61, endPoint x: 1253, endPoint y: 18, distance: 205.5
click at [1454, 61] on button "View Insights" at bounding box center [1461, 67] width 82 height 24
